Goal: Transaction & Acquisition: Purchase product/service

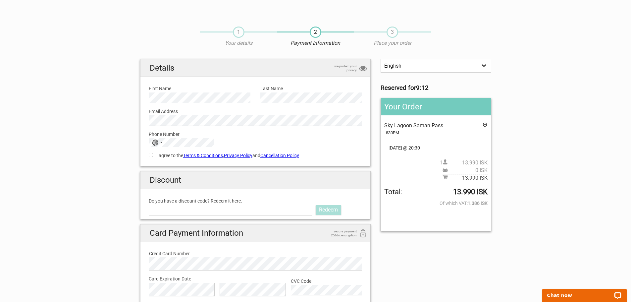
click at [484, 124] on icon at bounding box center [484, 125] width 5 height 7
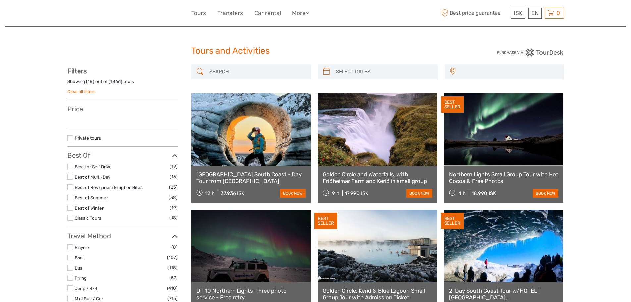
select select
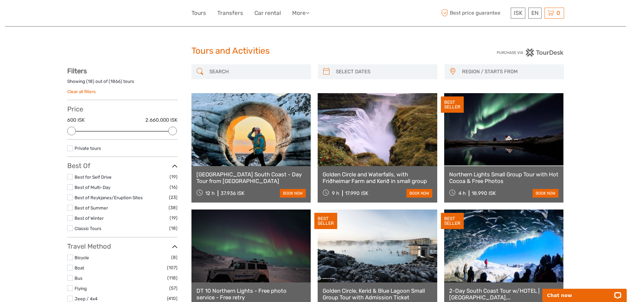
click at [239, 76] on input "search" at bounding box center [257, 72] width 101 height 12
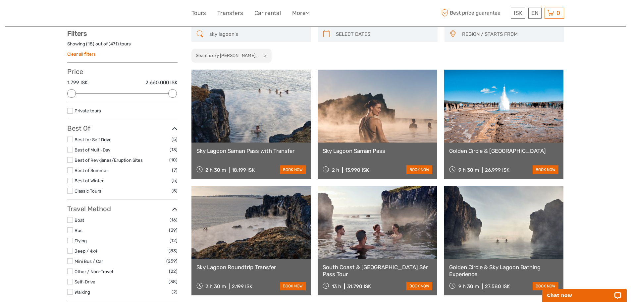
scroll to position [38, 0]
type input "sky lagoon's"
click at [414, 118] on link at bounding box center [378, 105] width 120 height 73
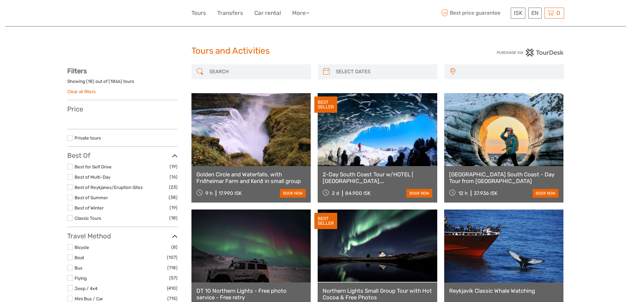
select select
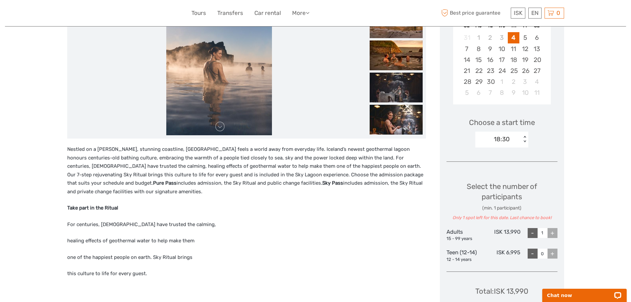
drag, startPoint x: 636, startPoint y: 67, endPoint x: 383, endPoint y: 4, distance: 260.4
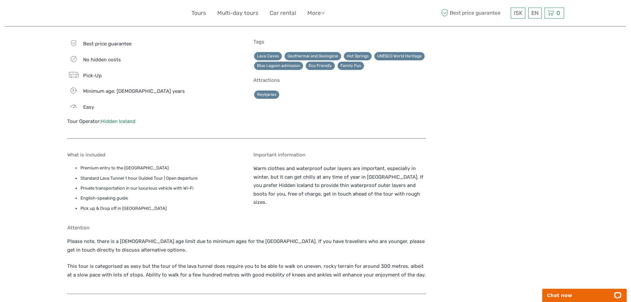
scroll to position [413, 0]
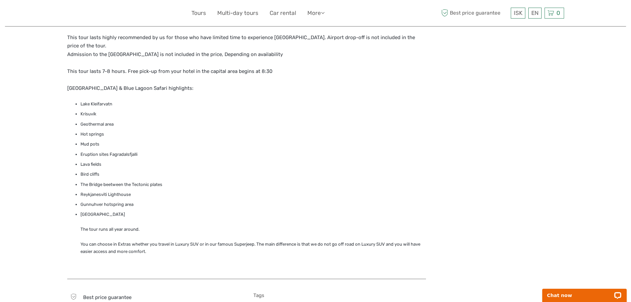
scroll to position [782, 0]
